Goal: Task Accomplishment & Management: Use online tool/utility

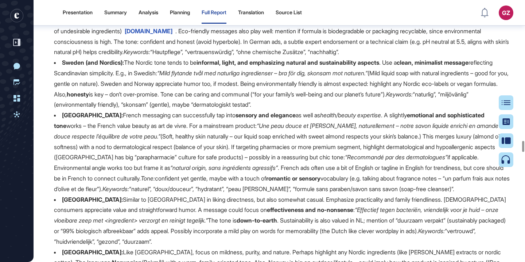
scroll to position [21865, 0]
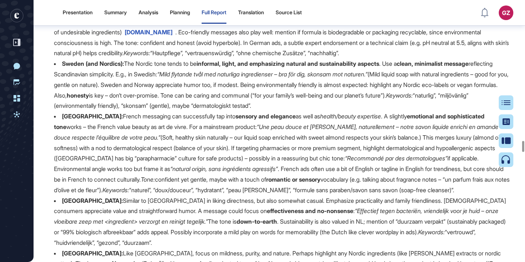
click at [173, 36] on span "mordorintelligence.com" at bounding box center [149, 31] width 48 height 7
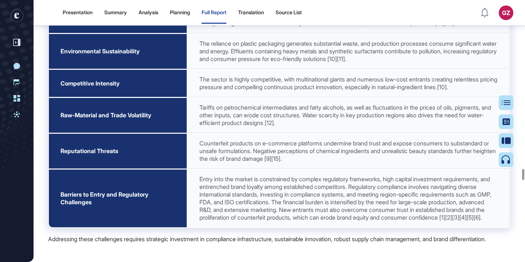
scroll to position [26129, 0]
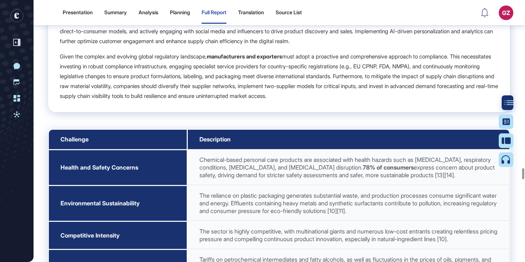
click at [507, 100] on icon at bounding box center [509, 102] width 9 height 5
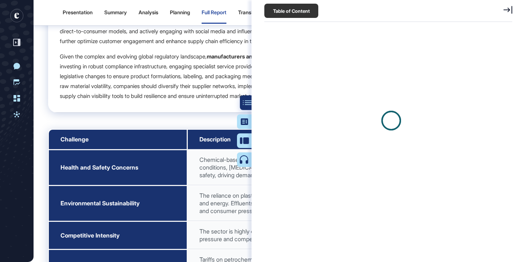
scroll to position [3, 0]
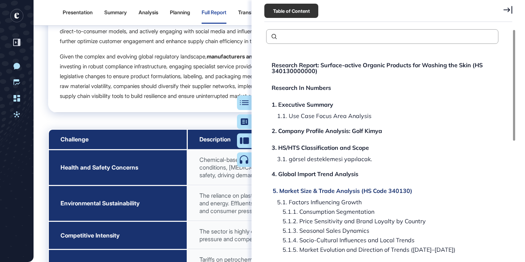
click at [297, 192] on div "5. Market Size & Trade Analysis (HS Code 340130)" at bounding box center [343, 190] width 140 height 6
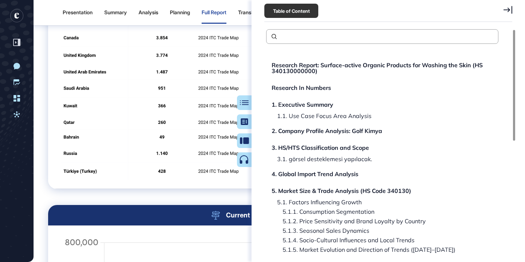
scroll to position [4197, 0]
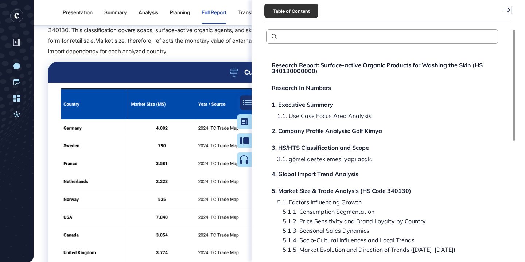
click at [244, 105] on div at bounding box center [247, 102] width 15 height 15
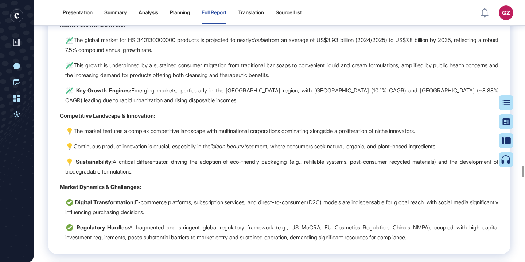
scroll to position [25818, 0]
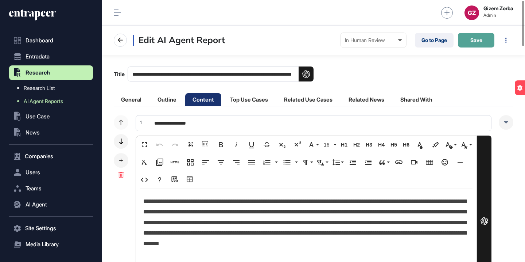
scroll to position [0, 0]
click at [475, 46] on button "Save" at bounding box center [476, 40] width 36 height 15
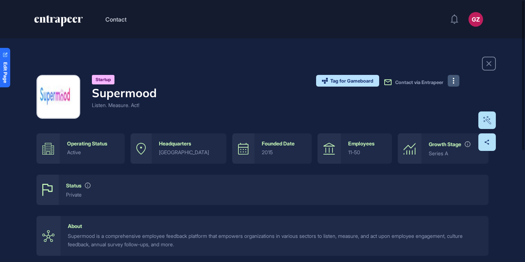
click at [455, 83] on button at bounding box center [454, 81] width 12 height 12
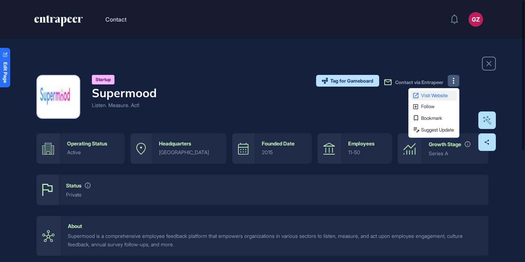
click at [453, 91] on link "Visit Website" at bounding box center [434, 95] width 46 height 10
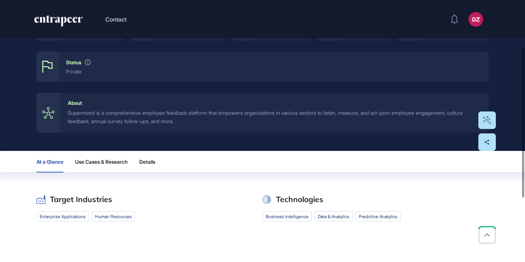
scroll to position [181, 0]
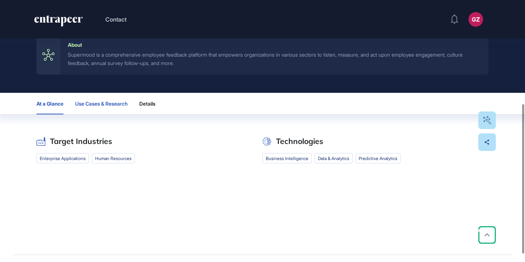
click at [98, 108] on button "Use Cases & Research" at bounding box center [101, 104] width 53 height 22
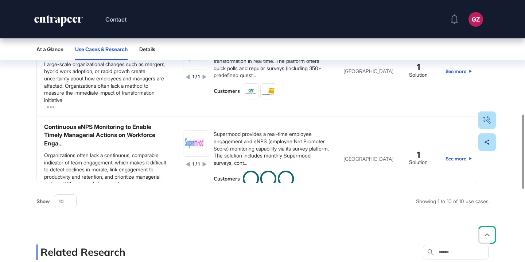
scroll to position [11, 0]
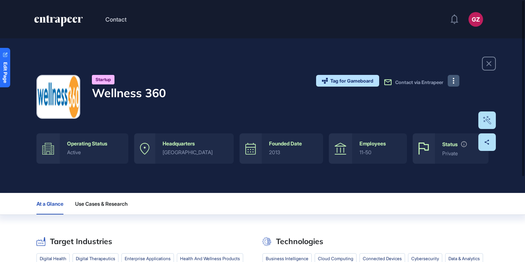
click at [456, 78] on button at bounding box center [454, 81] width 12 height 12
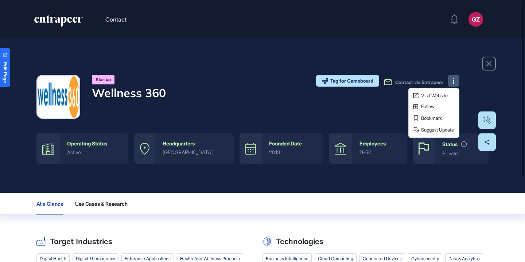
click at [448, 89] on div "Visit Website Follow Bookmark Suggest Update" at bounding box center [434, 113] width 51 height 50
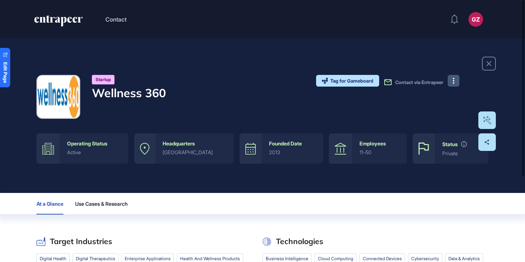
click at [458, 80] on button at bounding box center [454, 81] width 12 height 12
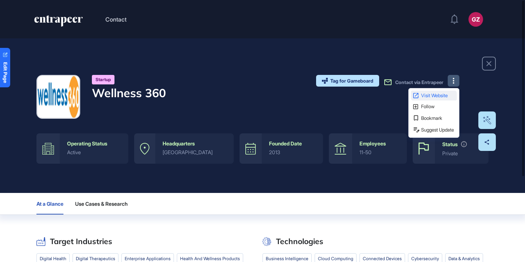
click at [452, 96] on span "Visit Website" at bounding box center [438, 95] width 34 height 5
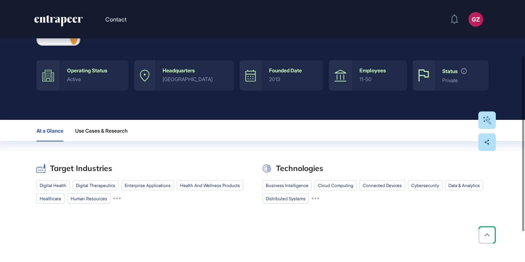
scroll to position [82, 0]
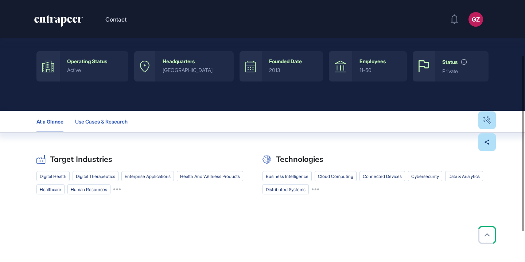
click at [116, 123] on span "Use Cases & Research" at bounding box center [101, 122] width 53 height 6
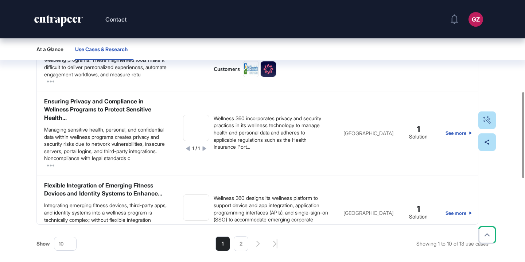
scroll to position [282, 0]
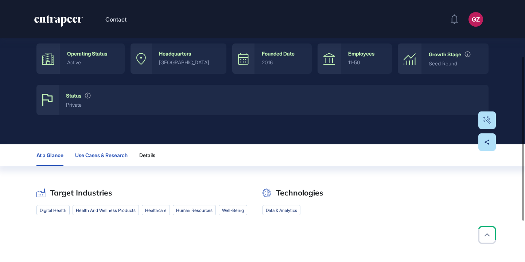
click at [104, 150] on button "Use Cases & Research" at bounding box center [101, 155] width 53 height 22
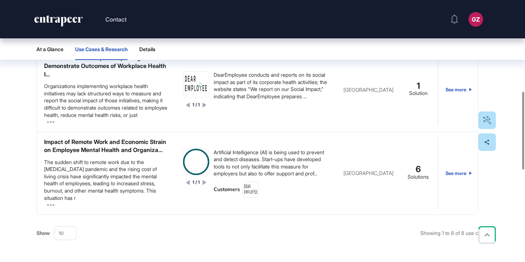
scroll to position [381, 0]
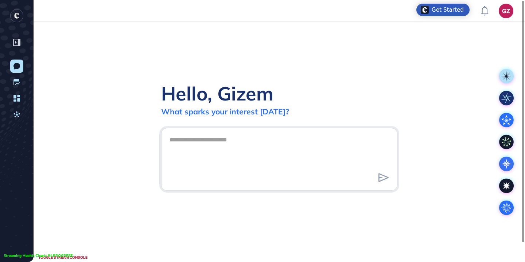
scroll to position [0, 0]
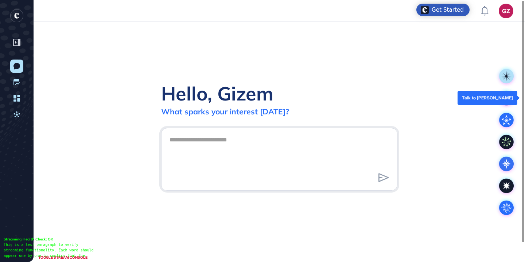
click at [508, 97] on rect at bounding box center [506, 97] width 15 height 15
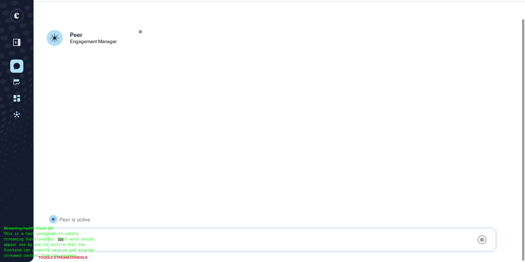
scroll to position [20, 0]
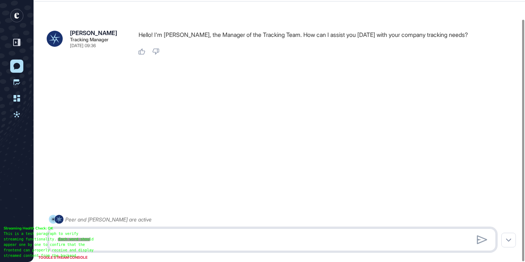
click at [175, 236] on textarea at bounding box center [272, 239] width 439 height 15
type textarea "*"
type textarea "**********"
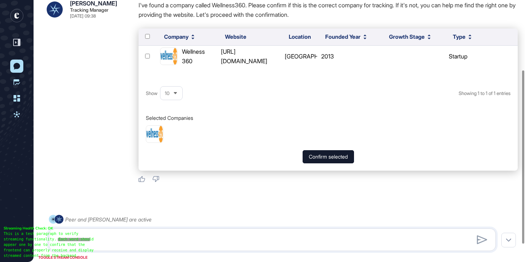
scroll to position [117, 0]
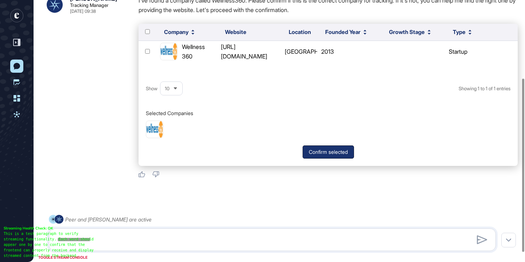
click at [309, 149] on button "Confirm selected" at bounding box center [328, 151] width 51 height 13
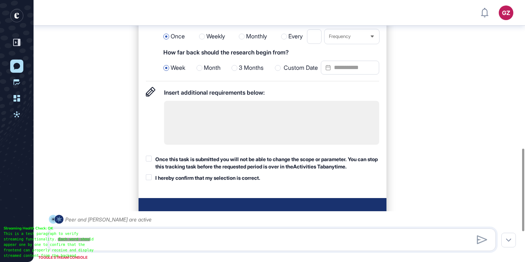
scroll to position [471, 0]
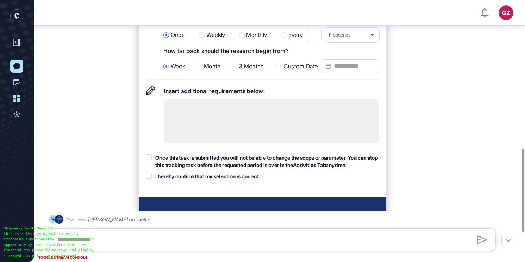
click at [289, 74] on div "Custom Date" at bounding box center [327, 66] width 104 height 15
click at [332, 71] on icon at bounding box center [328, 66] width 15 height 10
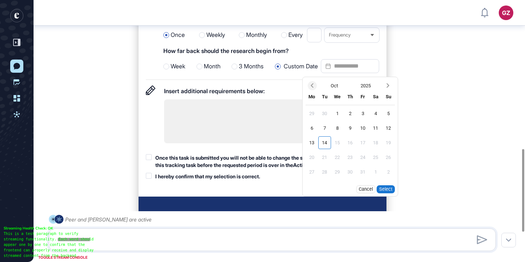
click at [316, 90] on span "Previous month" at bounding box center [312, 85] width 9 height 9
click at [363, 92] on button "2025" at bounding box center [365, 85] width 31 height 13
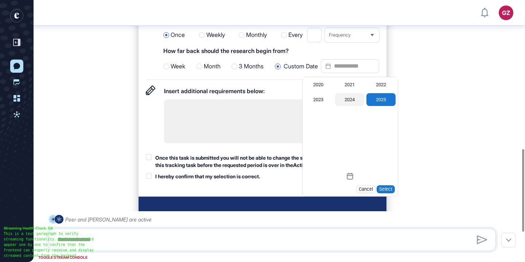
click at [351, 106] on div "2024" at bounding box center [349, 99] width 29 height 13
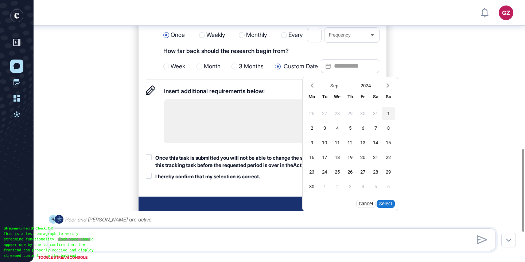
click at [390, 120] on div "1" at bounding box center [388, 113] width 13 height 13
click at [390, 208] on button "Select" at bounding box center [386, 204] width 18 height 8
type input "**********"
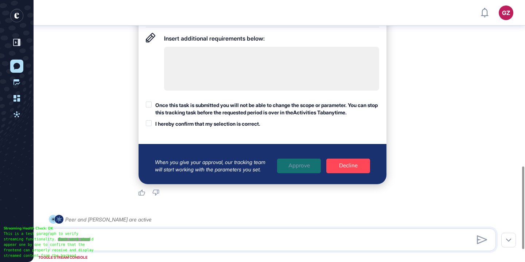
scroll to position [526, 0]
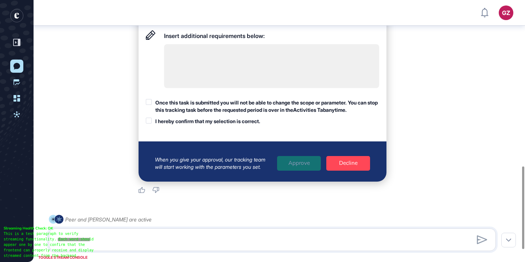
click at [151, 105] on div at bounding box center [149, 102] width 6 height 6
click at [151, 123] on div at bounding box center [149, 120] width 6 height 6
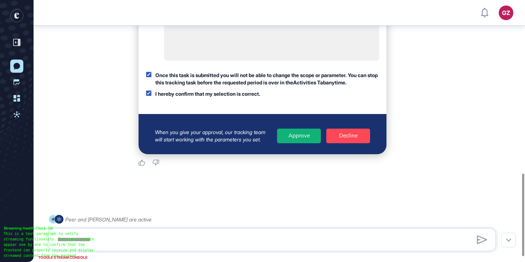
scroll to position [565, 0]
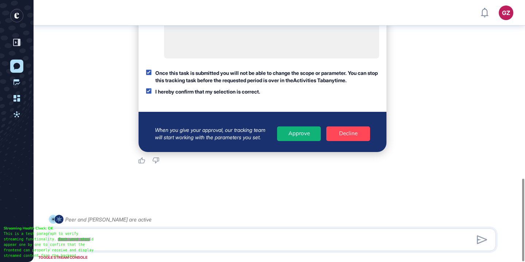
click at [289, 128] on div "Approve" at bounding box center [299, 133] width 44 height 15
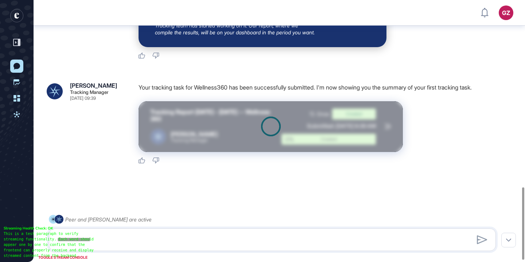
scroll to position [674, 0]
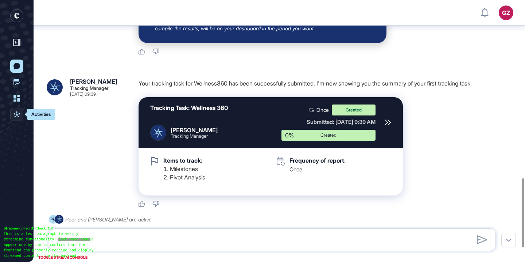
click at [15, 118] on link "Activities" at bounding box center [16, 114] width 13 height 13
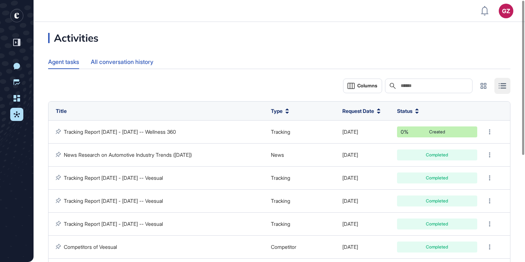
click at [142, 65] on div "All conversation history" at bounding box center [122, 62] width 63 height 14
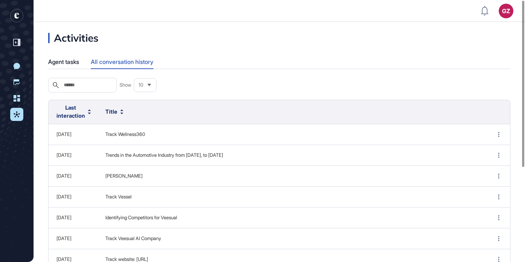
click at [83, 63] on div "Agent tasks All conversation history" at bounding box center [279, 62] width 463 height 14
click at [71, 63] on div "Agent tasks" at bounding box center [63, 62] width 31 height 14
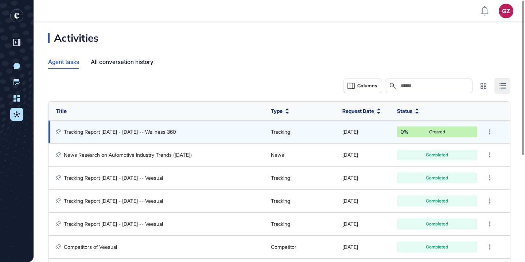
click at [135, 137] on td "Tracking Report [DATE] - [DATE] -- Wellness 360" at bounding box center [158, 131] width 219 height 23
click at [134, 134] on link "Tracking Report [DATE] - [DATE] -- Wellness 360" at bounding box center [120, 131] width 112 height 6
